Goal: Task Accomplishment & Management: Use online tool/utility

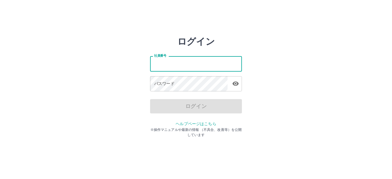
click at [203, 66] on input "社員番号" at bounding box center [196, 63] width 92 height 15
type input "*******"
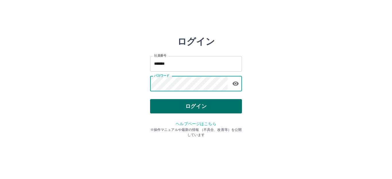
click at [188, 108] on button "ログイン" at bounding box center [196, 106] width 92 height 14
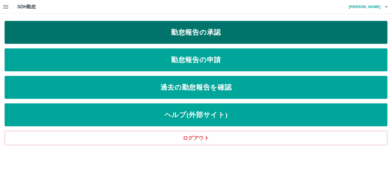
click at [186, 32] on link "勤怠報告の承認" at bounding box center [196, 32] width 383 height 23
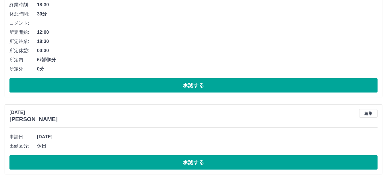
scroll to position [736, 0]
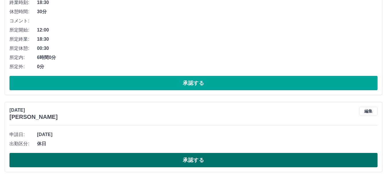
click at [146, 162] on button "承認する" at bounding box center [193, 160] width 368 height 14
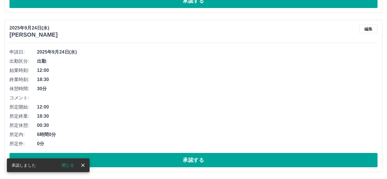
scroll to position [659, 0]
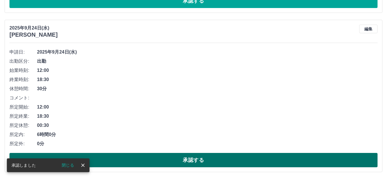
click at [163, 159] on button "承認する" at bounding box center [193, 160] width 368 height 14
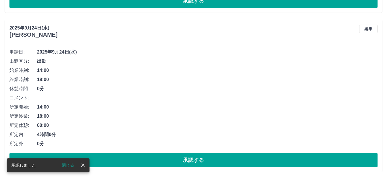
scroll to position [500, 0]
drag, startPoint x: 176, startPoint y: 157, endPoint x: 174, endPoint y: 112, distance: 45.7
click at [176, 158] on button "承認する" at bounding box center [193, 160] width 368 height 14
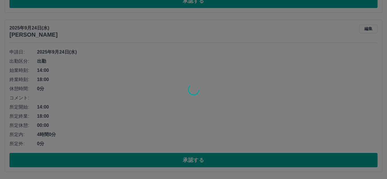
scroll to position [340, 0]
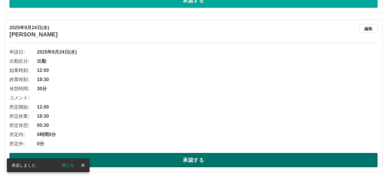
click at [156, 159] on button "承認する" at bounding box center [193, 160] width 368 height 14
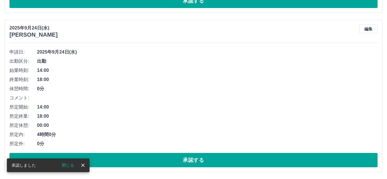
scroll to position [180, 0]
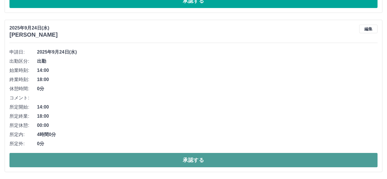
click at [165, 159] on button "承認する" at bounding box center [193, 160] width 368 height 14
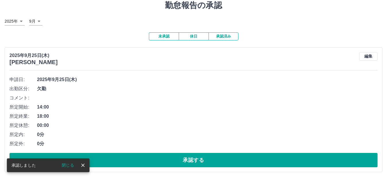
scroll to position [21, 0]
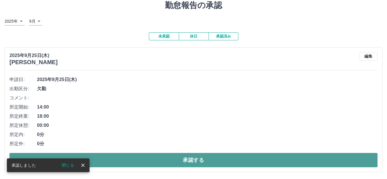
click at [170, 159] on button "承認する" at bounding box center [193, 160] width 368 height 14
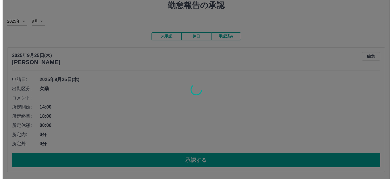
scroll to position [0, 0]
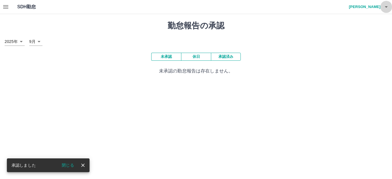
click at [384, 8] on icon "button" at bounding box center [386, 6] width 7 height 7
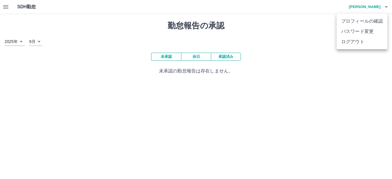
click at [353, 41] on li "ログアウト" at bounding box center [361, 42] width 51 height 10
